Goal: Find specific page/section: Find specific page/section

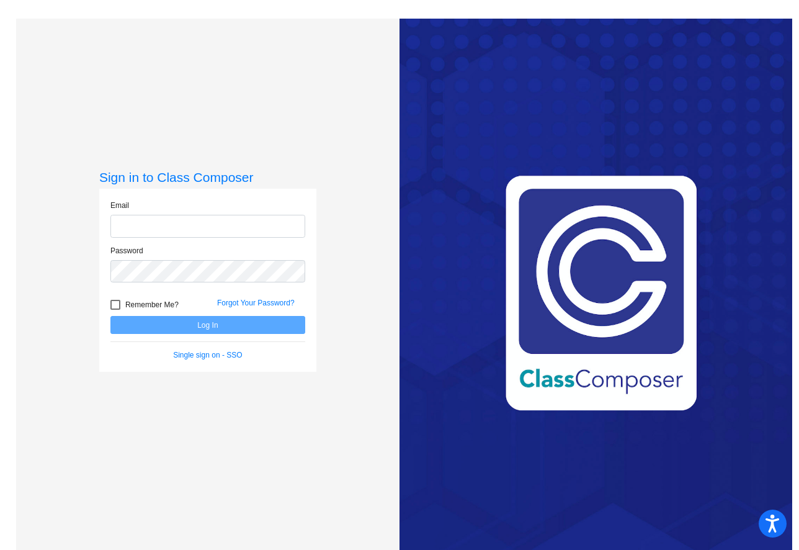
type input "[EMAIL_ADDRESS][DOMAIN_NAME]"
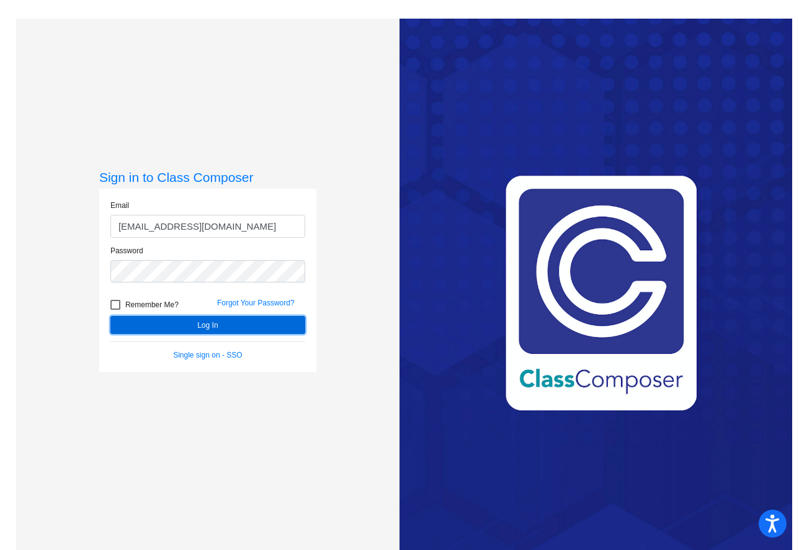
click at [210, 323] on button "Log In" at bounding box center [207, 325] width 195 height 18
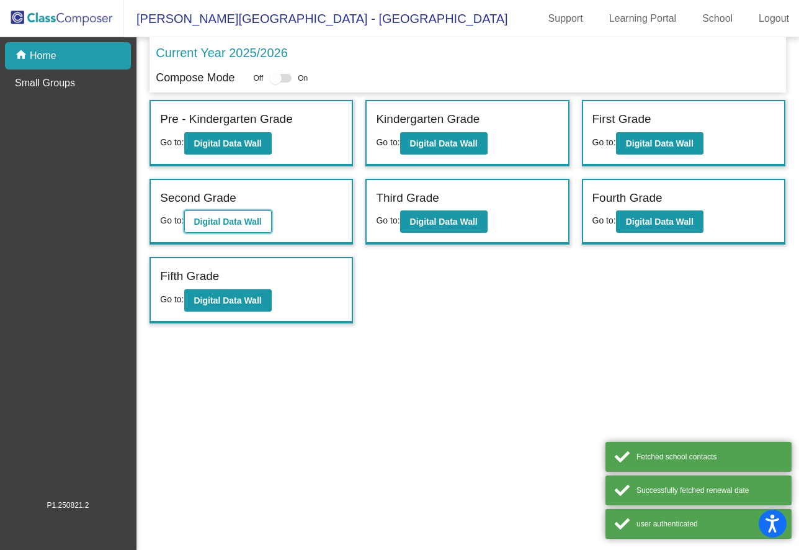
click at [256, 223] on b "Digital Data Wall" at bounding box center [228, 221] width 68 height 10
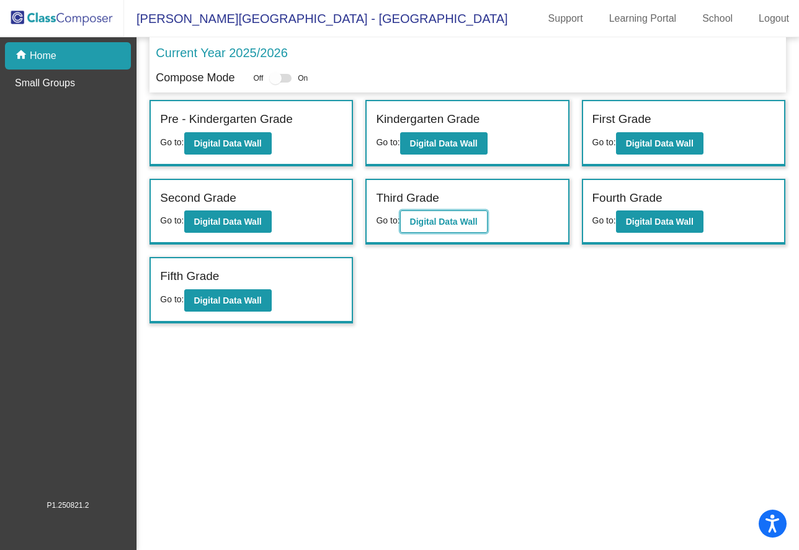
click at [434, 220] on b "Digital Data Wall" at bounding box center [444, 221] width 68 height 10
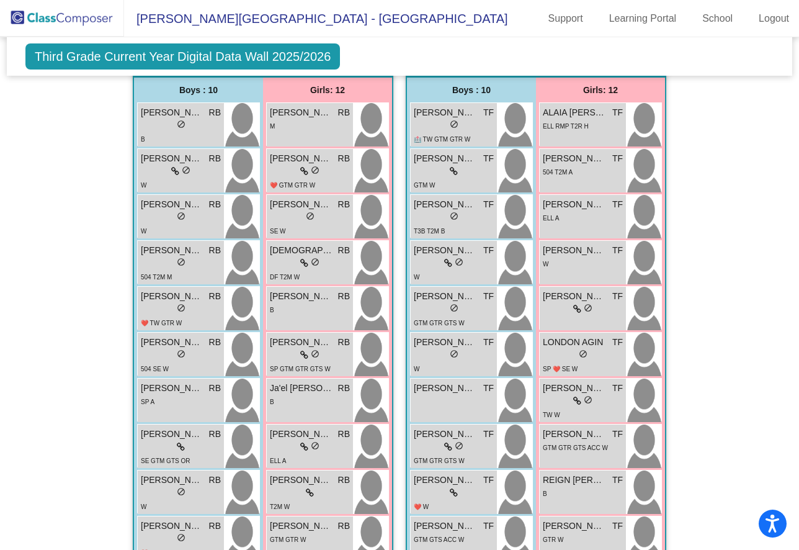
scroll to position [410, 0]
